Goal: Transaction & Acquisition: Purchase product/service

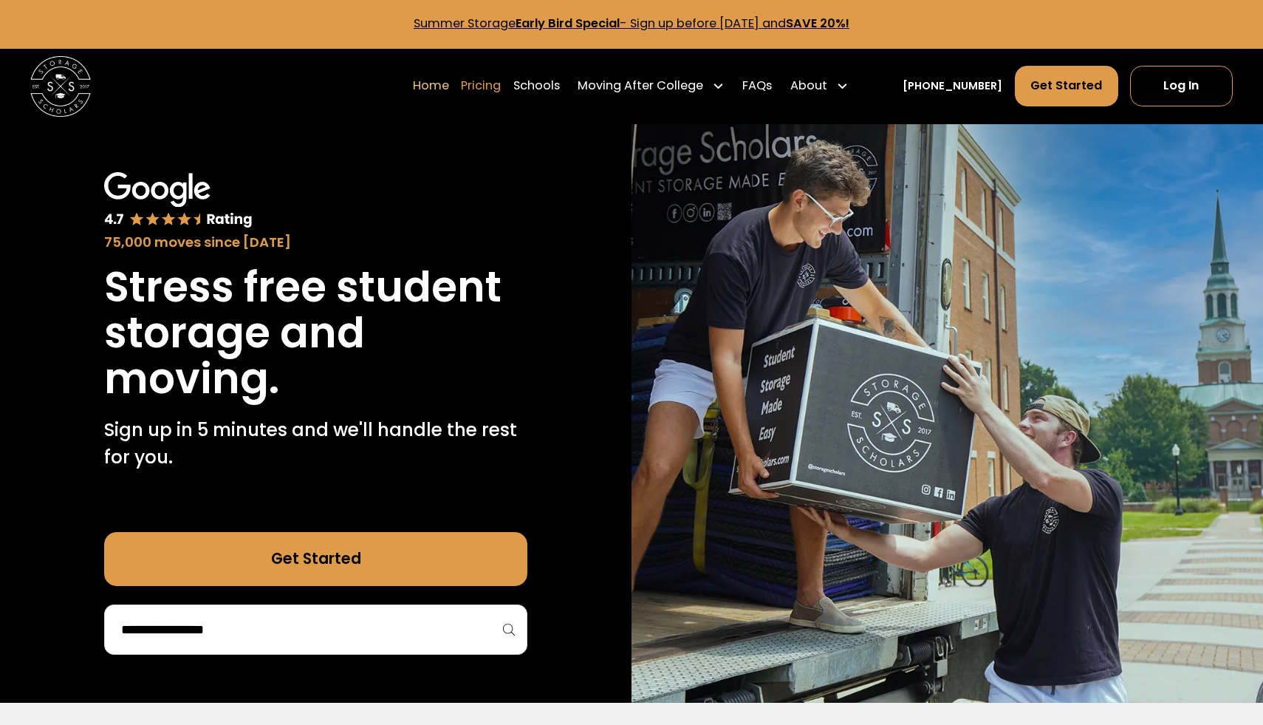
click at [501, 91] on link "Pricing" at bounding box center [481, 86] width 40 height 42
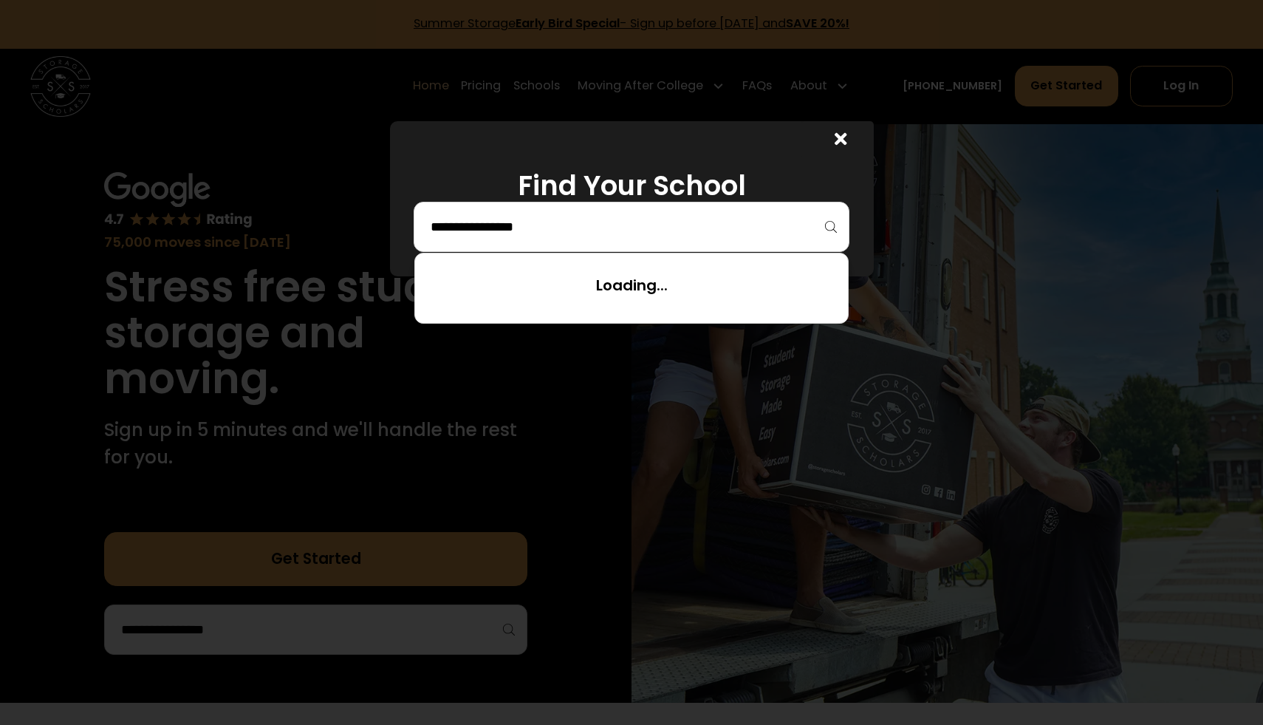
click at [516, 219] on input "search" at bounding box center [631, 226] width 405 height 25
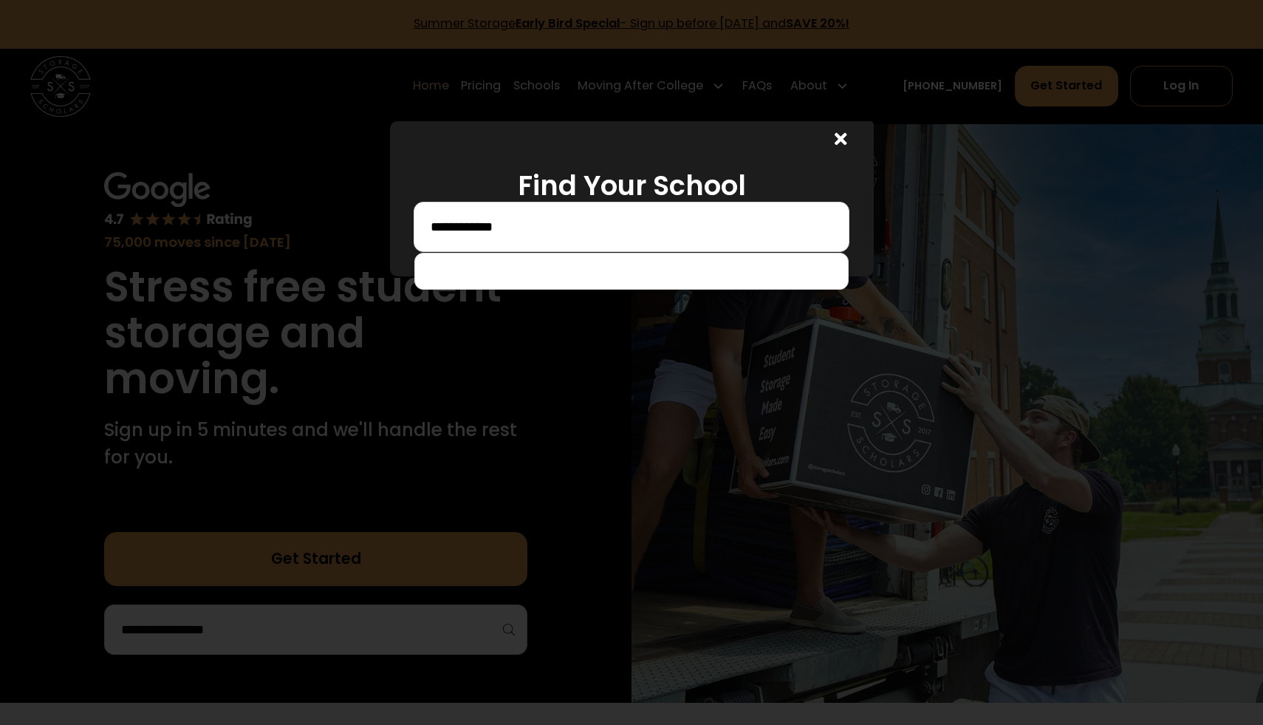
drag, startPoint x: 556, startPoint y: 231, endPoint x: 443, endPoint y: 227, distance: 112.4
click at [443, 227] on input "**********" at bounding box center [631, 226] width 405 height 25
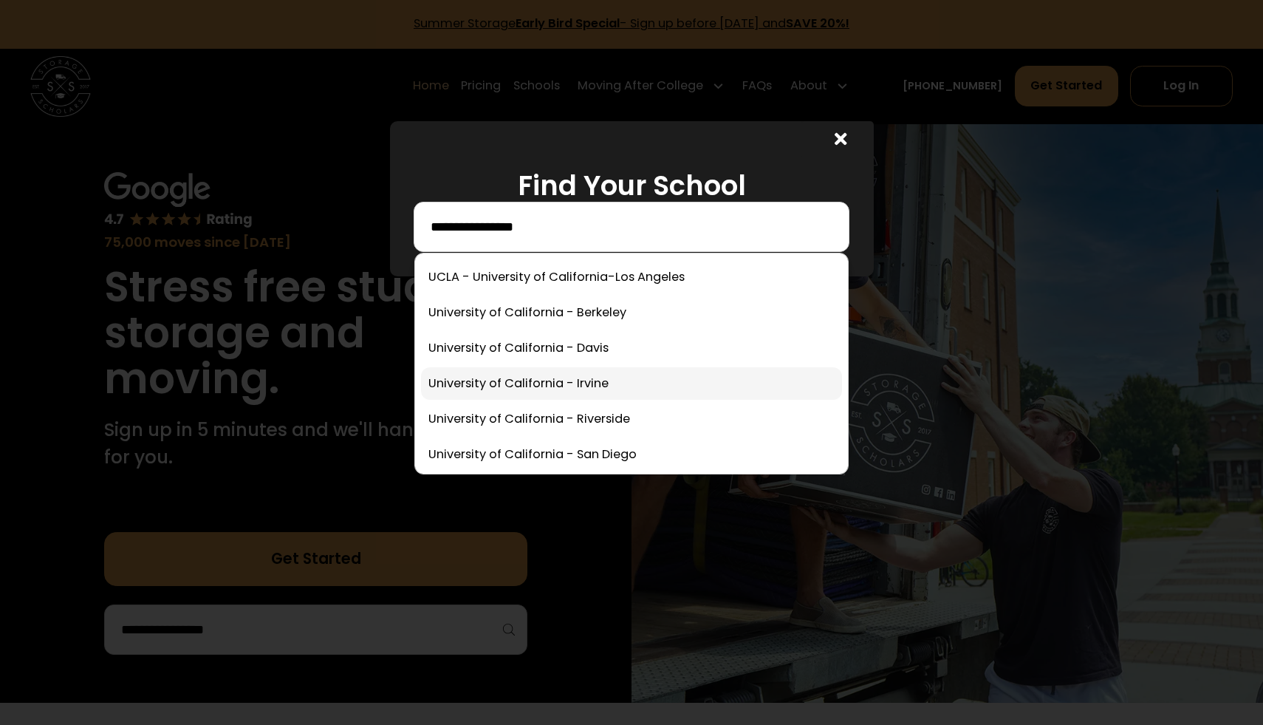
scroll to position [69, 0]
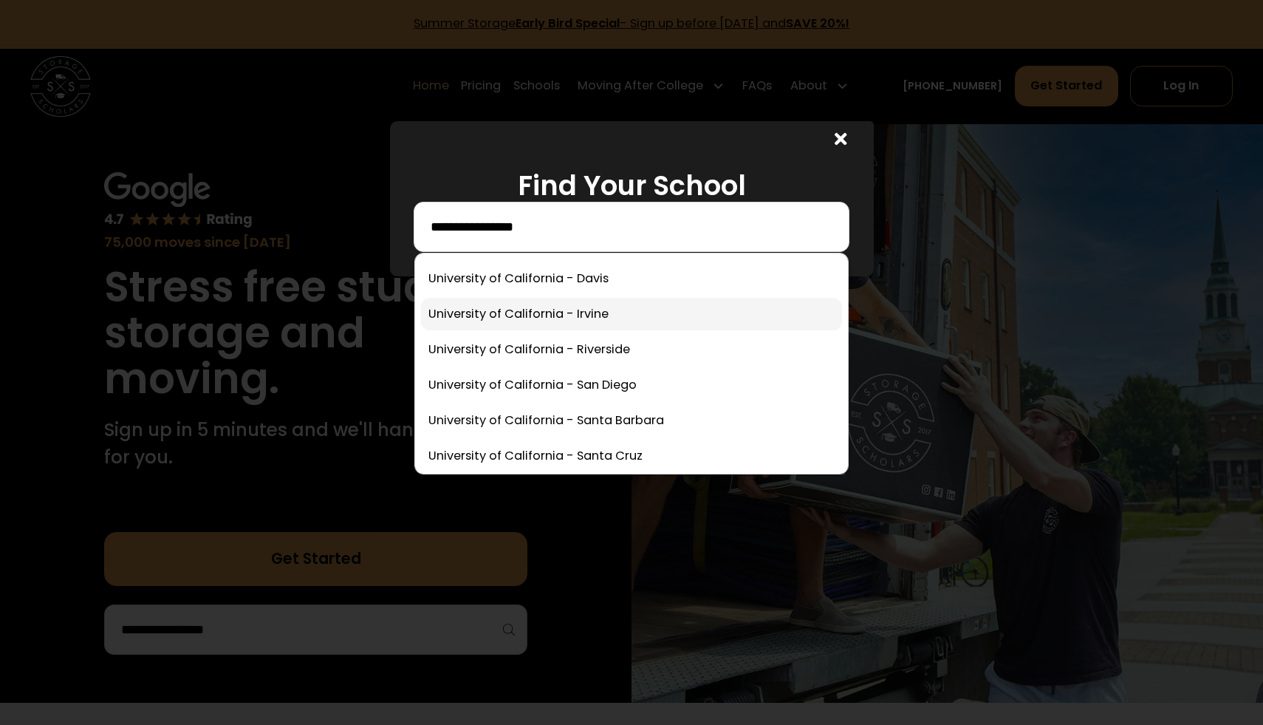
type input "**********"
click at [471, 389] on link at bounding box center [631, 385] width 421 height 33
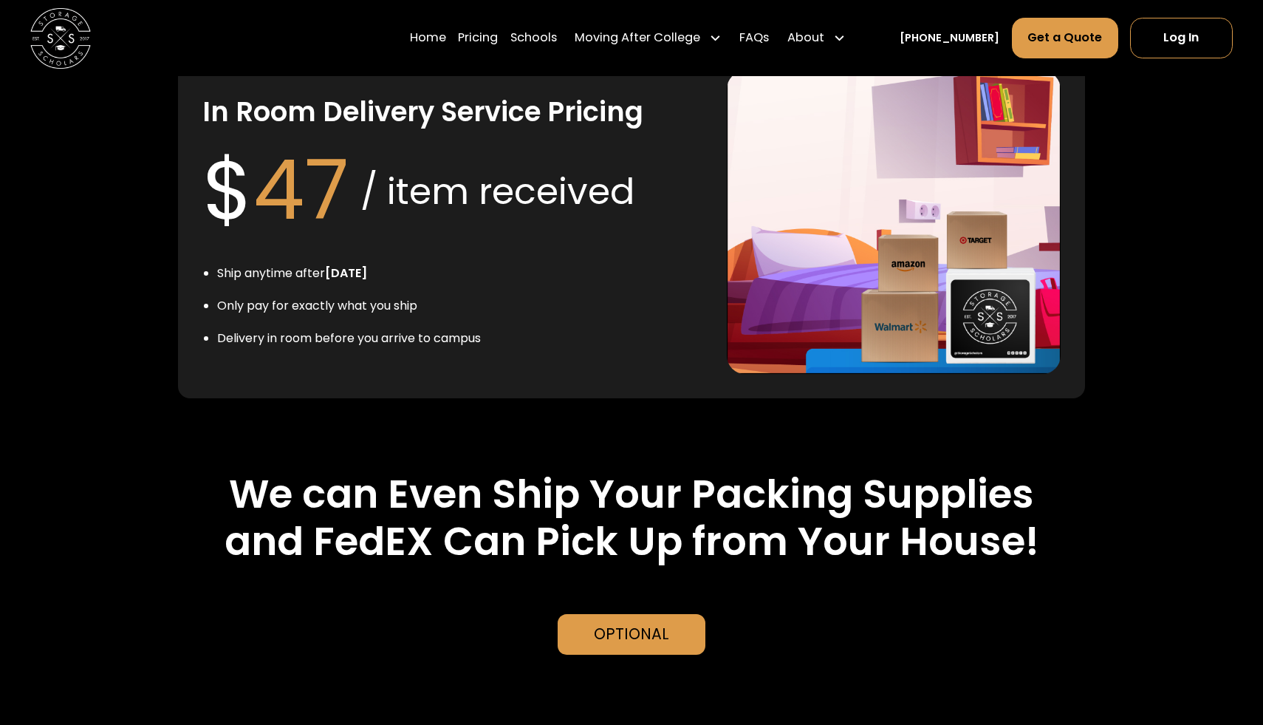
scroll to position [2861, 0]
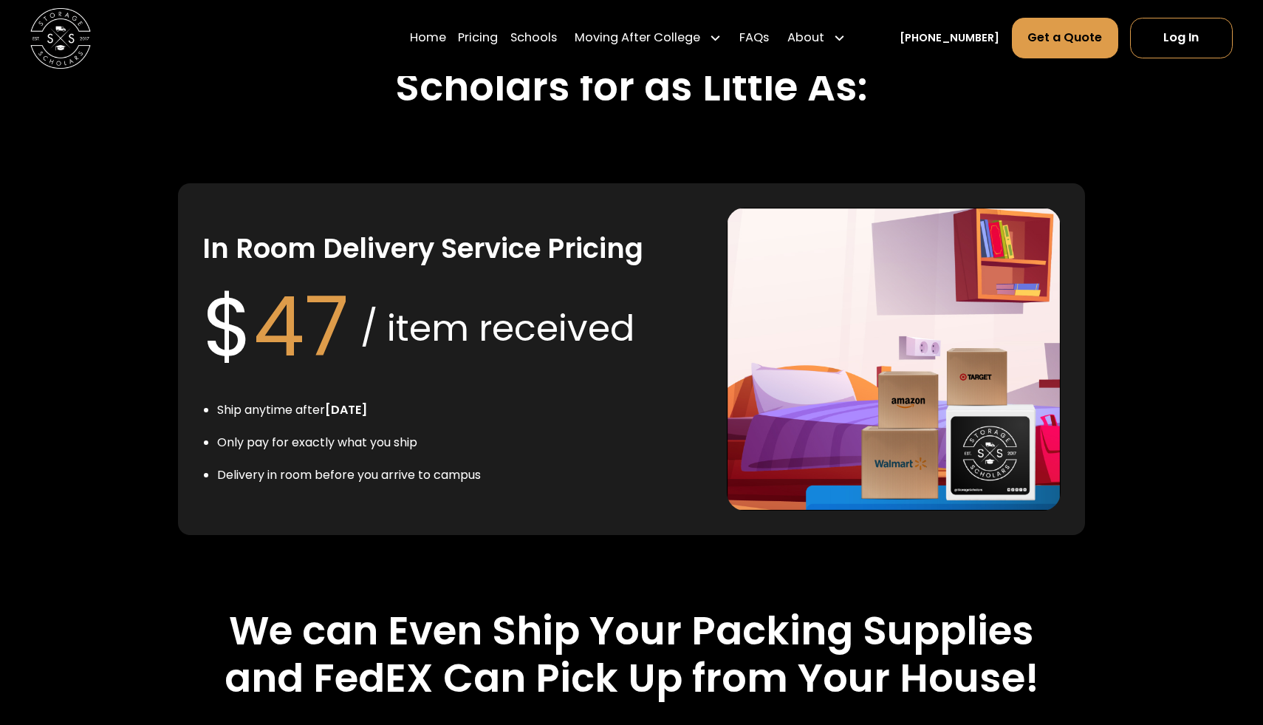
click at [868, 346] on img at bounding box center [894, 360] width 334 height 304
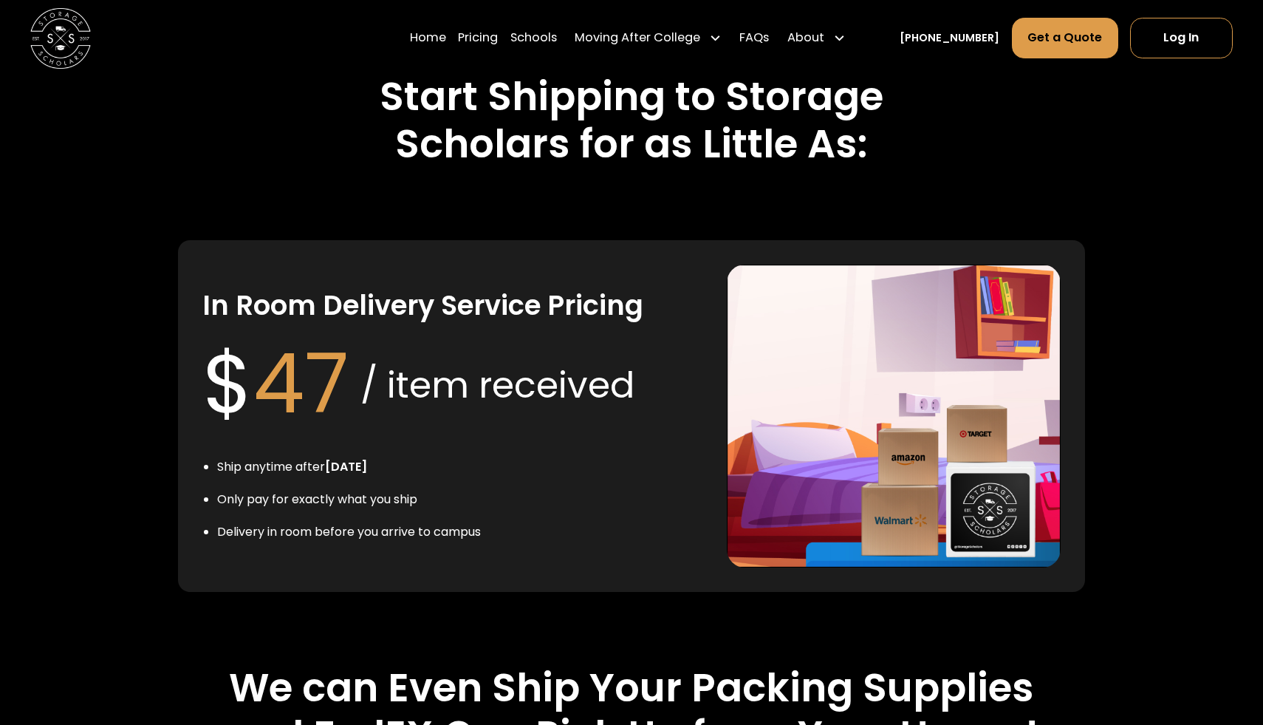
scroll to position [2588, 0]
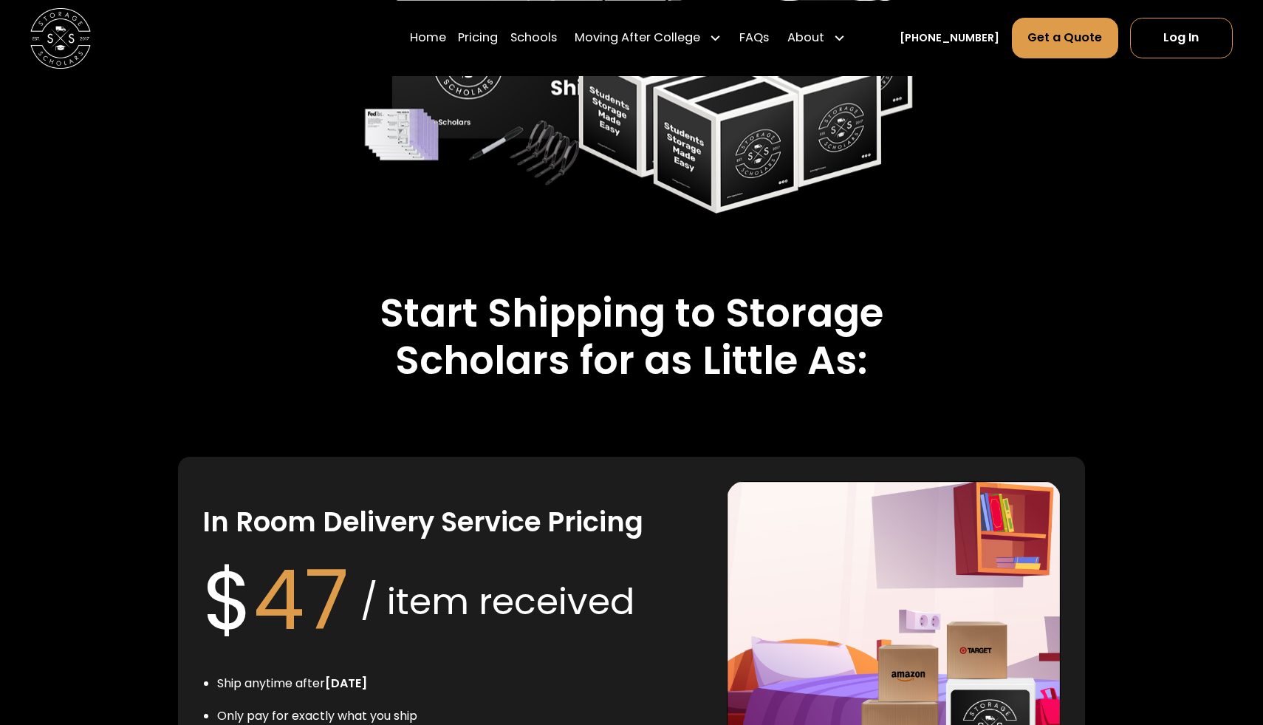
click at [547, 554] on div "$ 47 / item received" at bounding box center [418, 600] width 432 height 123
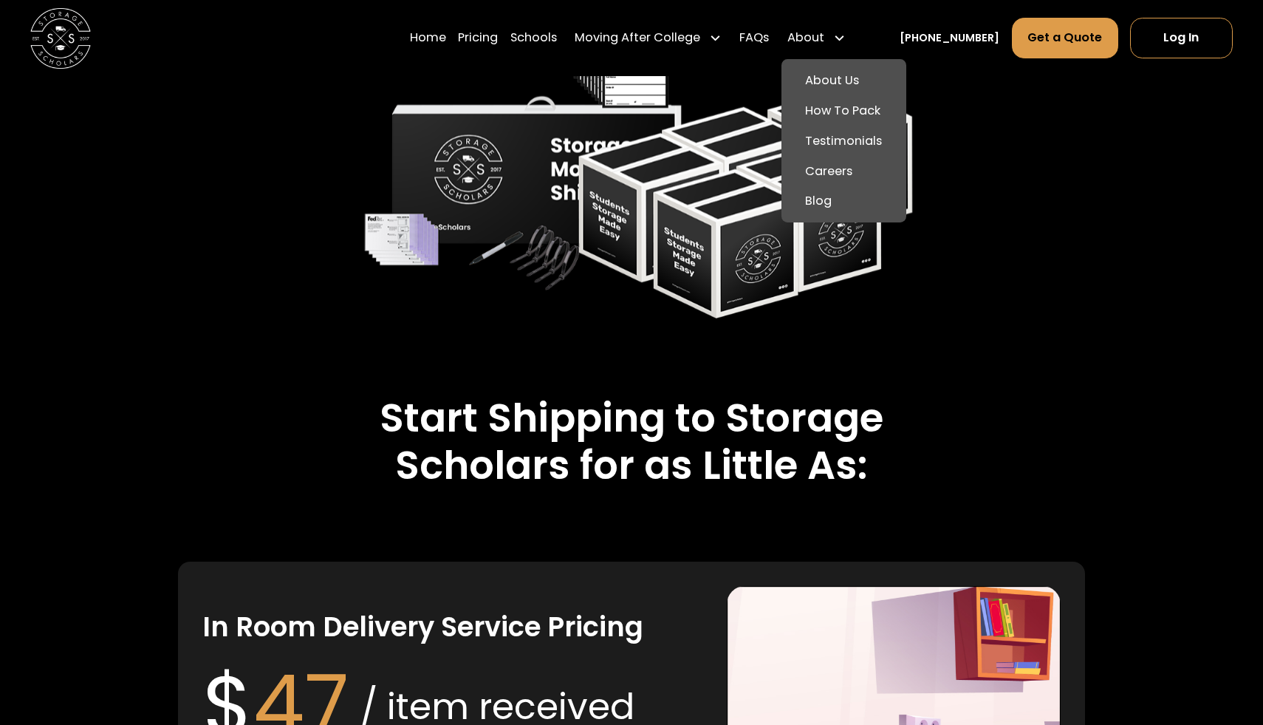
scroll to position [2419, 0]
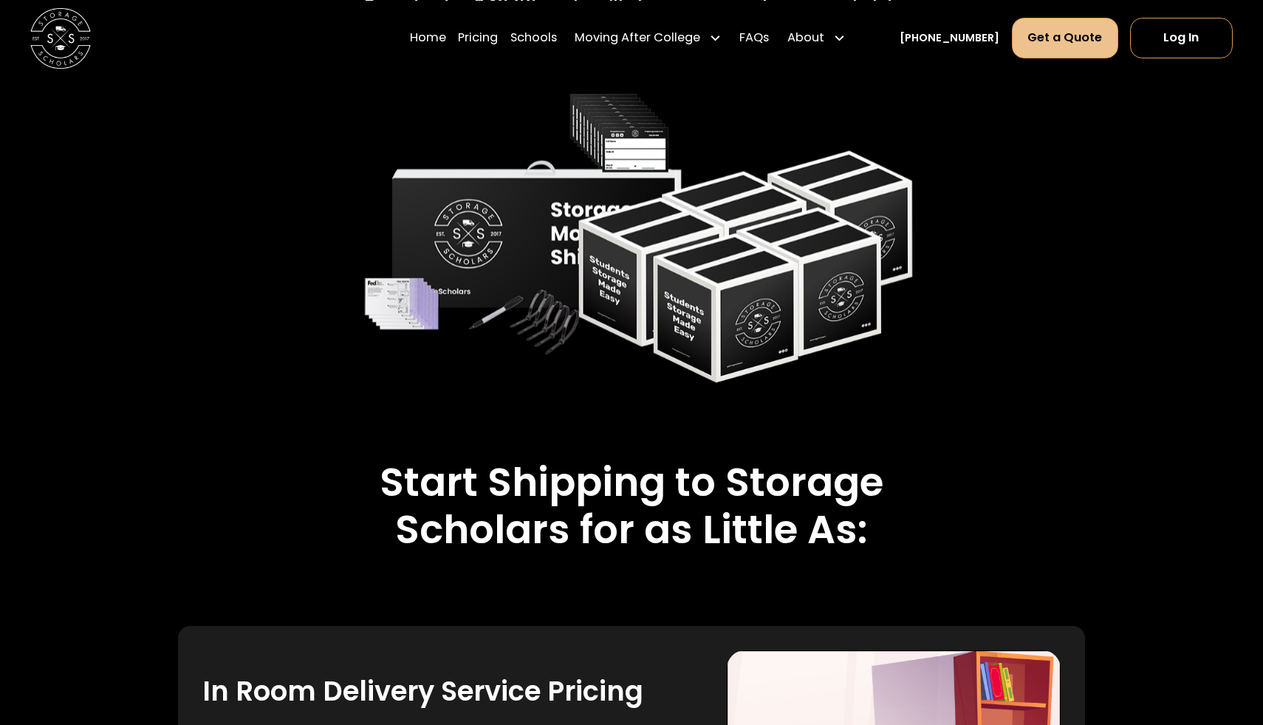
click at [1062, 32] on link "Get a Quote" at bounding box center [1065, 38] width 106 height 41
